Goal: Leave review/rating

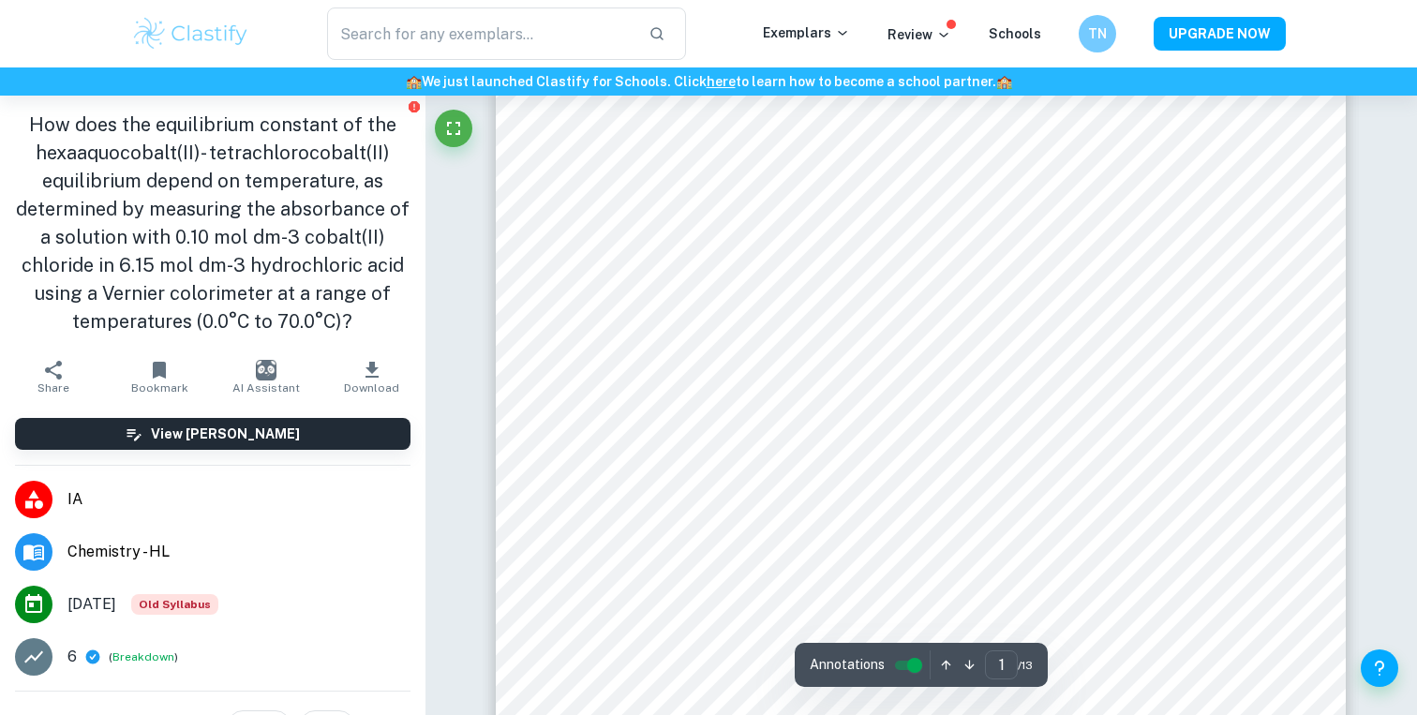
scroll to position [87, 0]
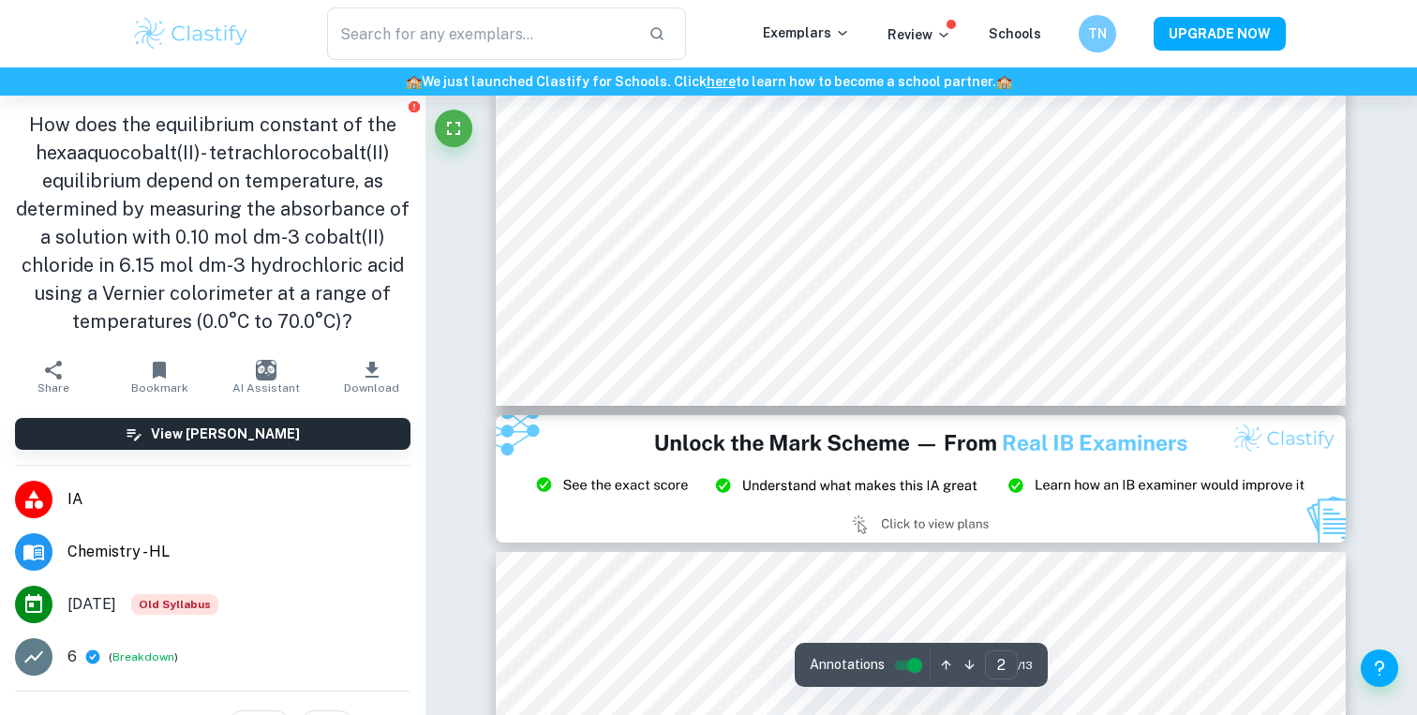
type input "3"
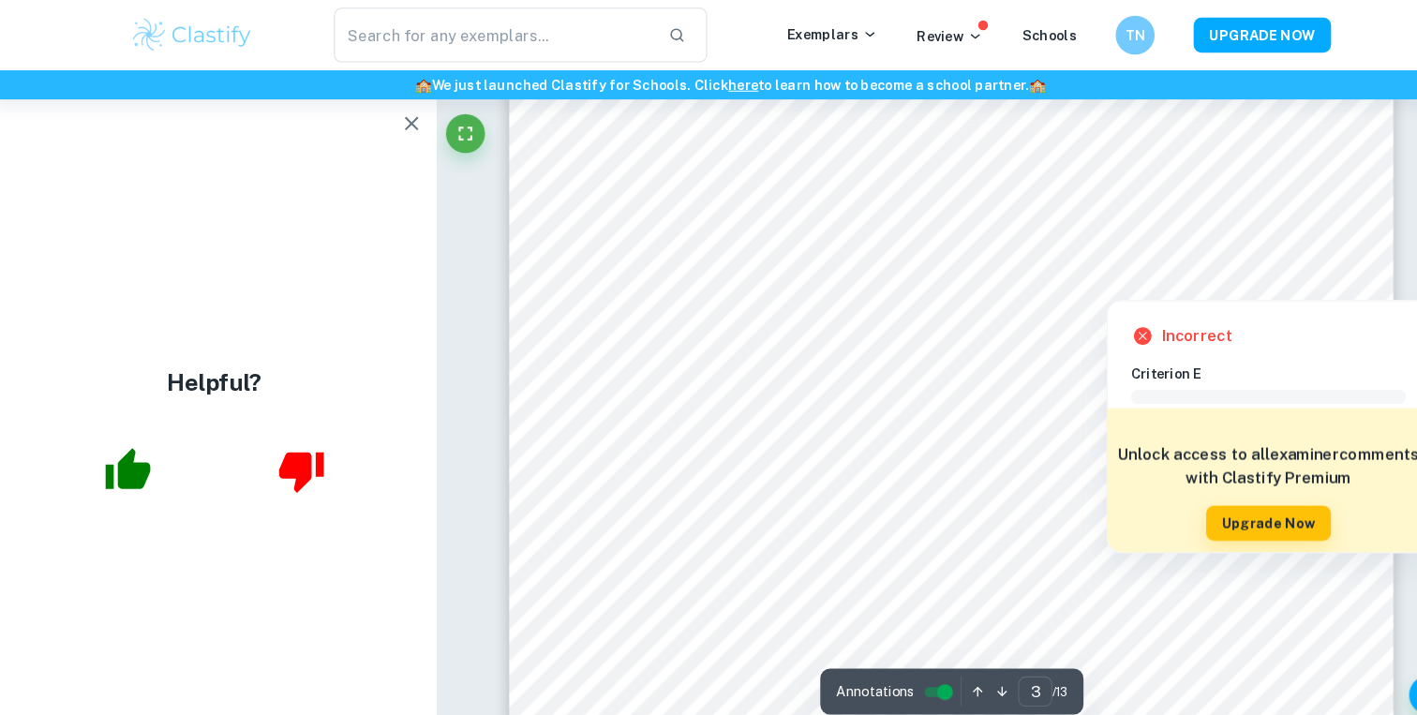
scroll to position [2924, 0]
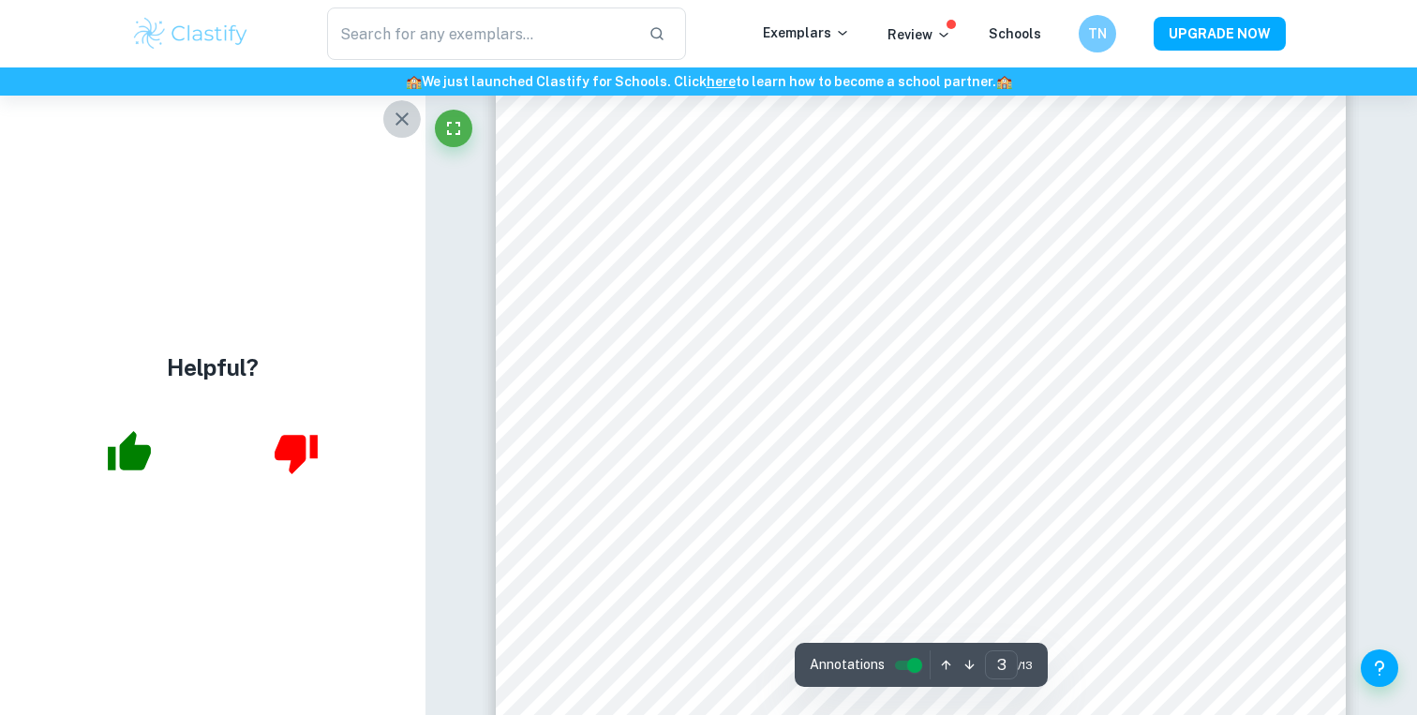
click at [402, 121] on icon "button" at bounding box center [402, 119] width 22 height 22
